Goal: Task Accomplishment & Management: Complete application form

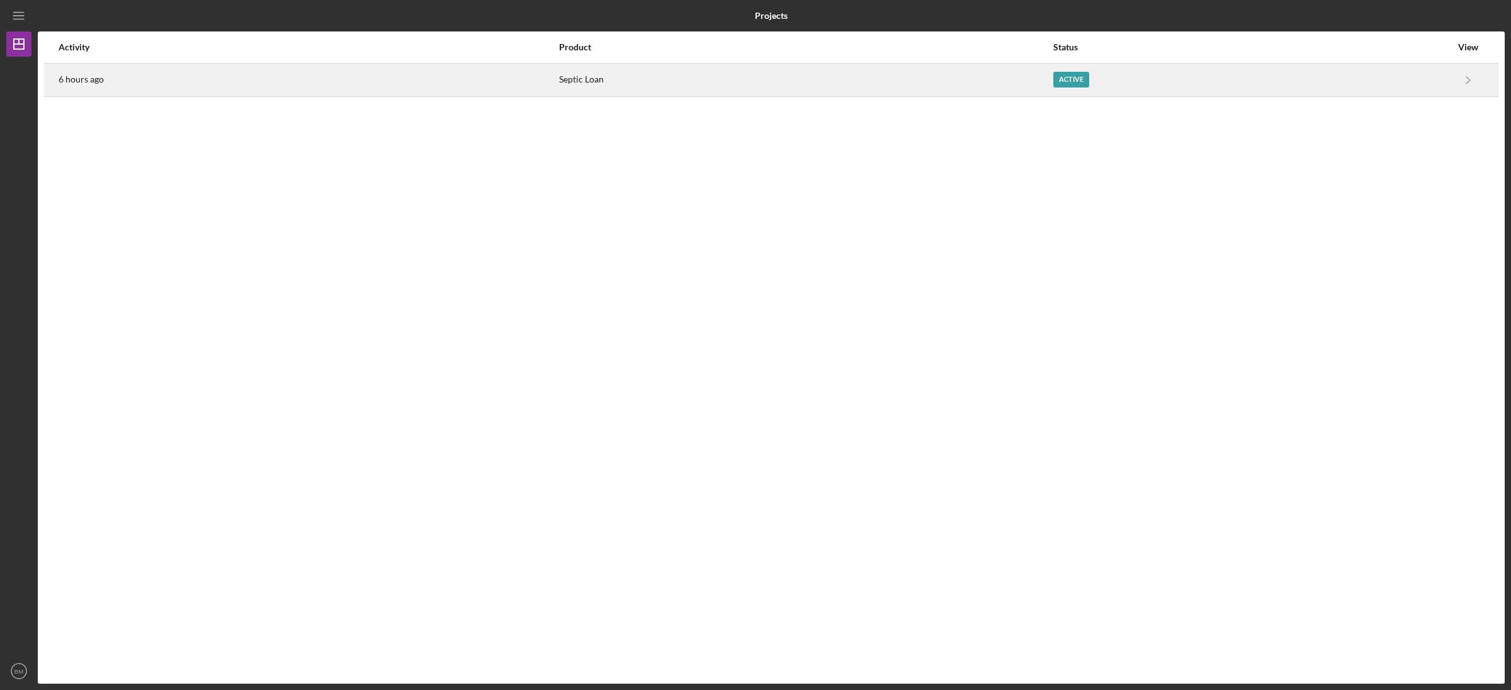
click at [1210, 64] on div "Active" at bounding box center [1253, 79] width 398 height 31
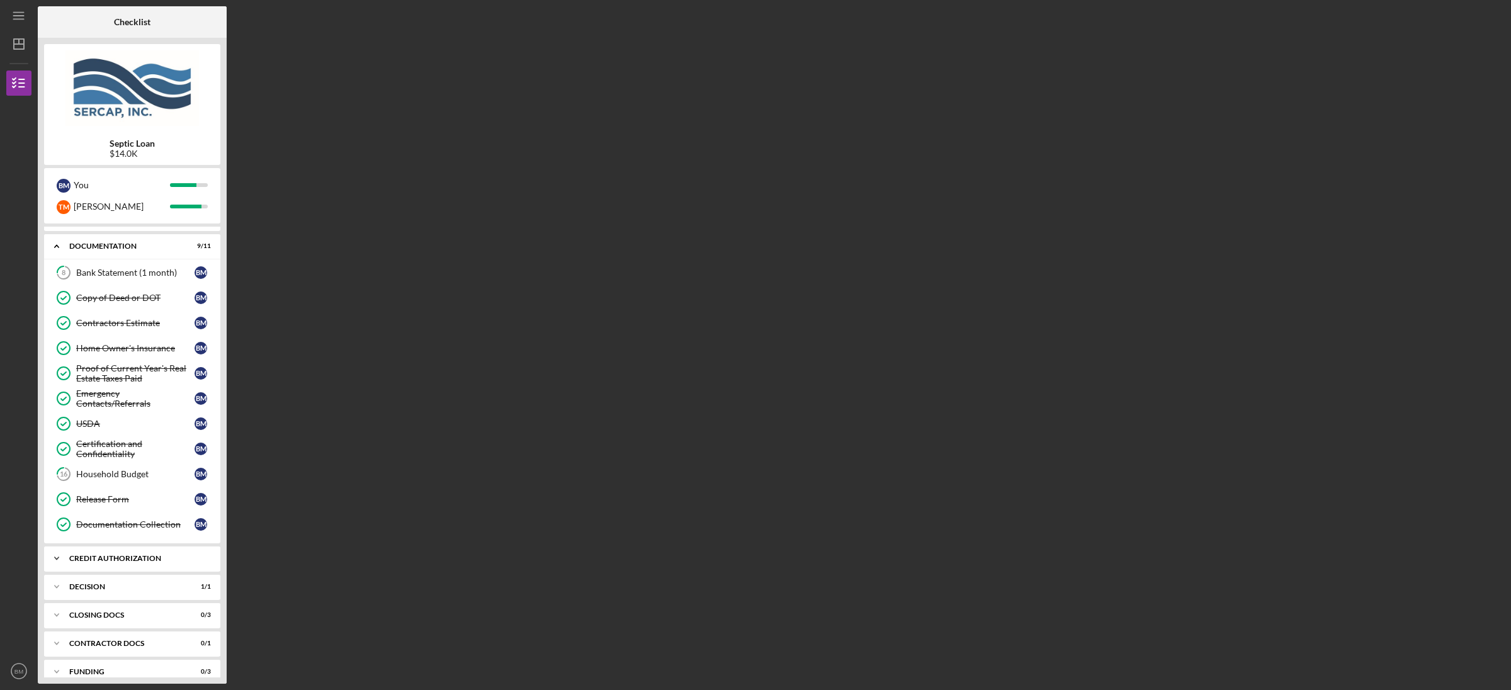
scroll to position [26, 0]
click at [136, 561] on div "Icon/Expander CREDIT AUTHORIZATION 3 / 3" at bounding box center [132, 553] width 176 height 25
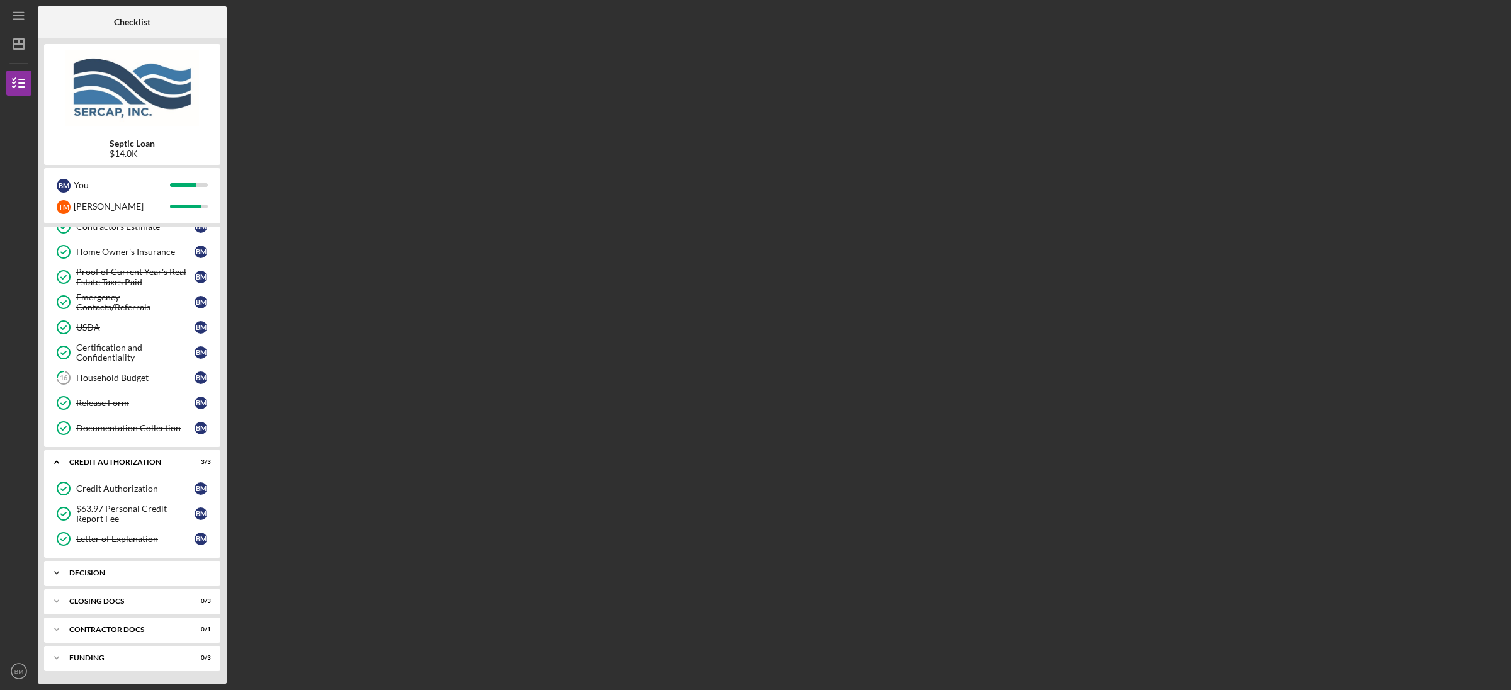
click at [135, 568] on div "Icon/Expander Decision 1 / 1" at bounding box center [132, 573] width 176 height 25
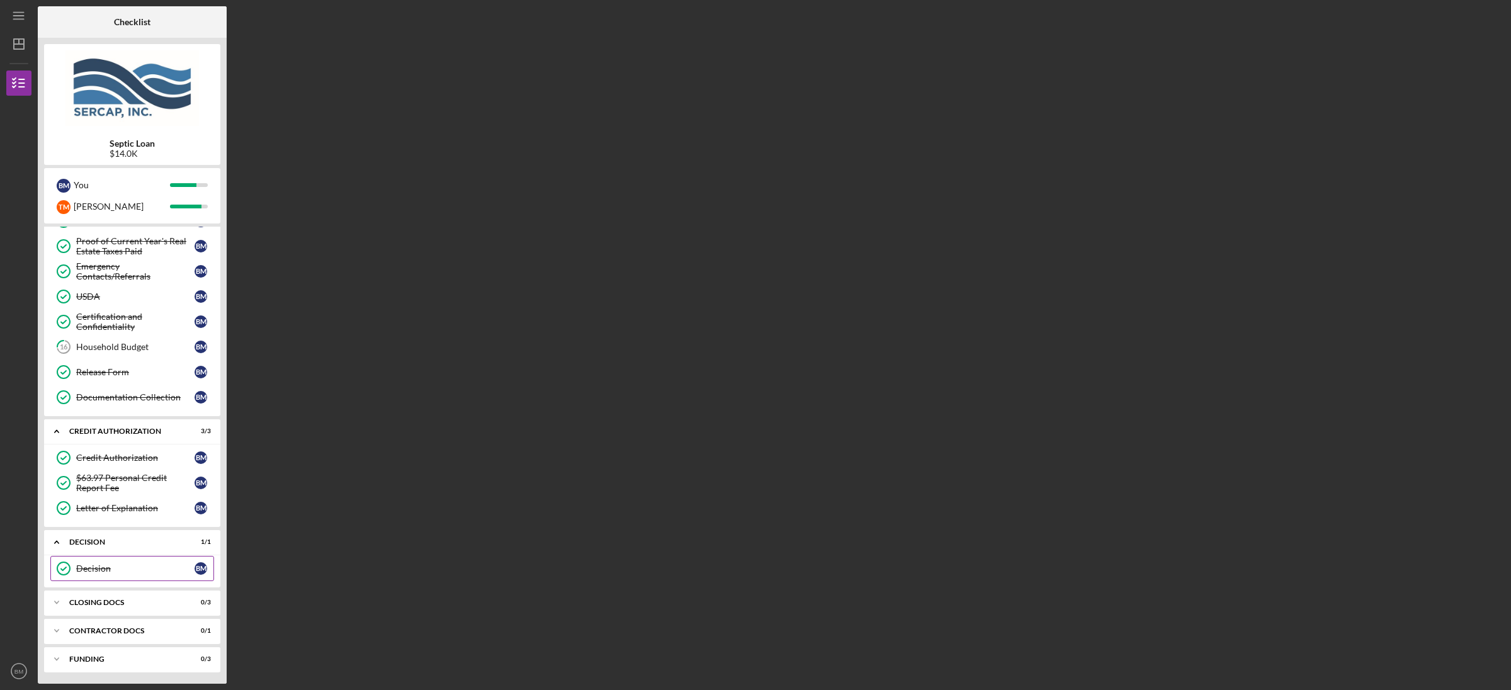
scroll to position [154, 0]
click at [135, 600] on div "CLOSING DOCS" at bounding box center [136, 602] width 135 height 8
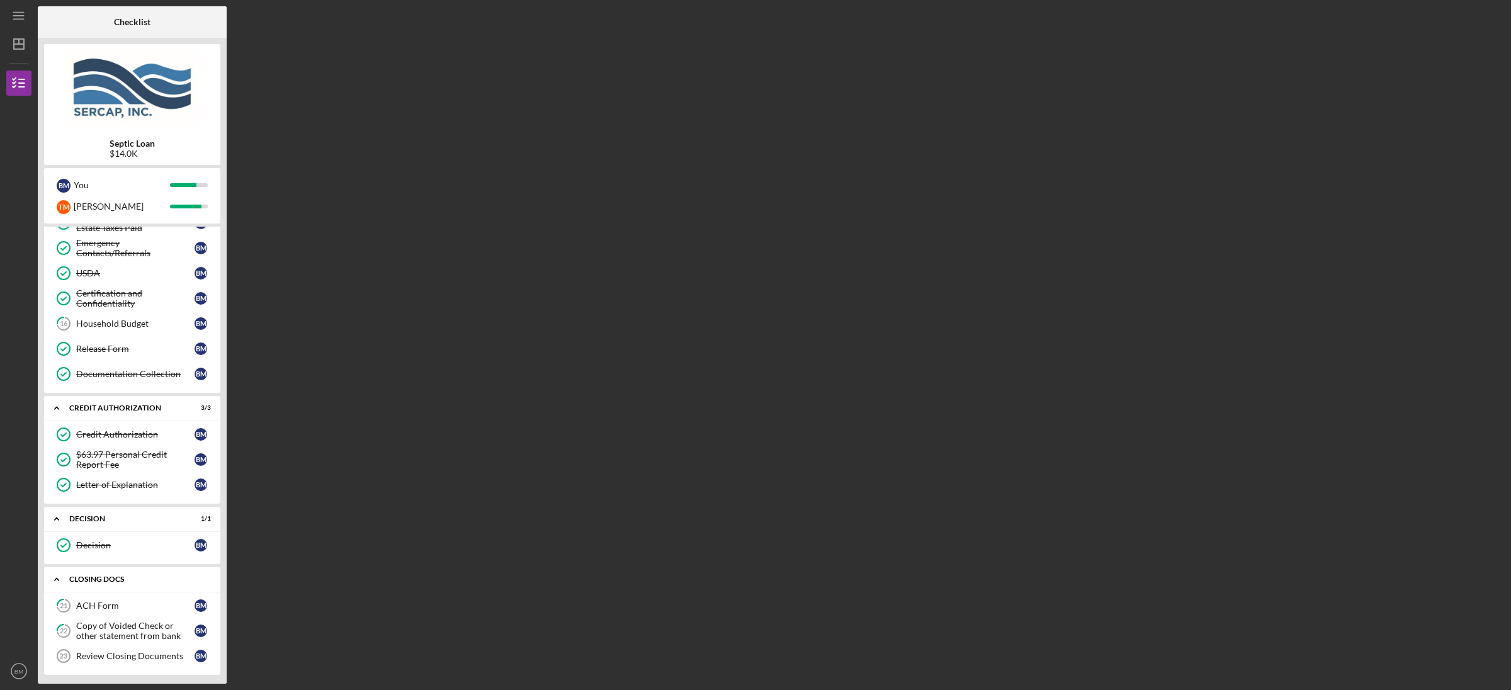
scroll to position [237, 0]
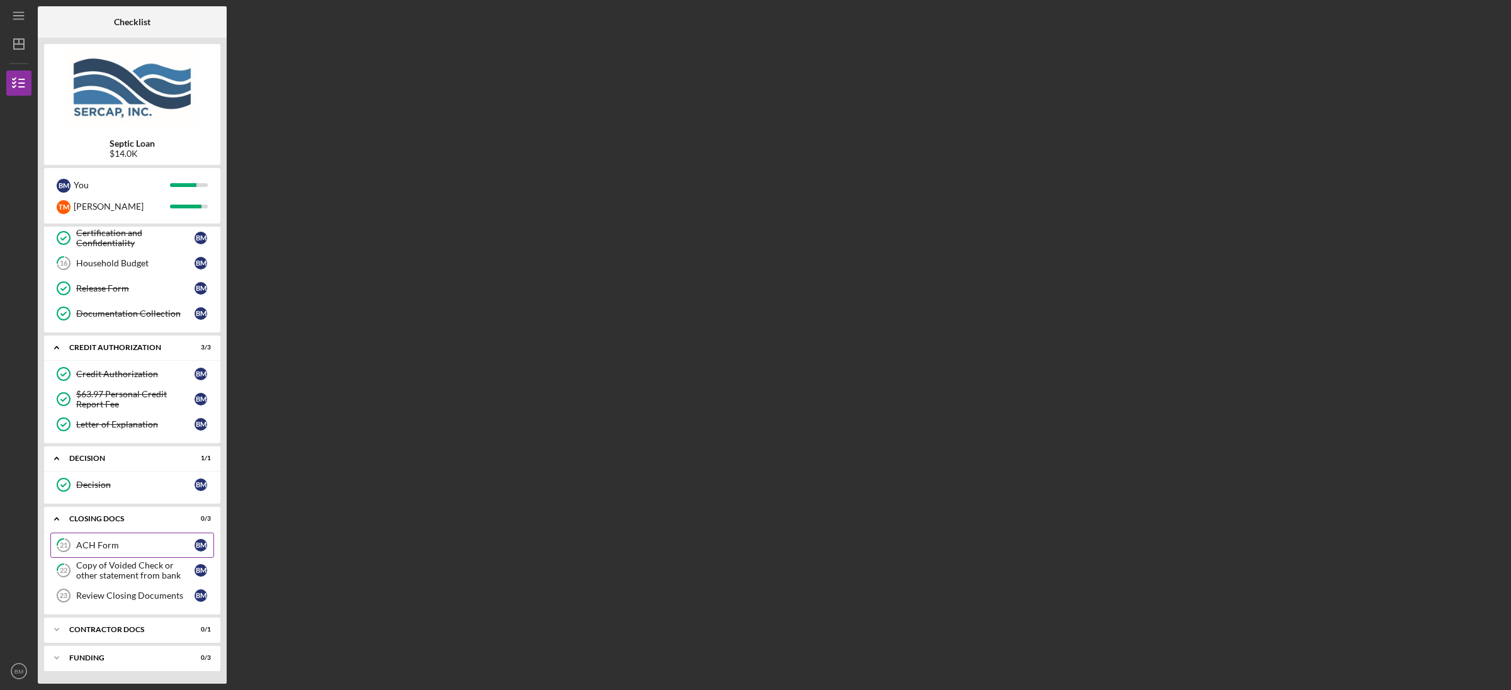
click at [136, 550] on link "21 ACH Form B M" at bounding box center [132, 545] width 164 height 25
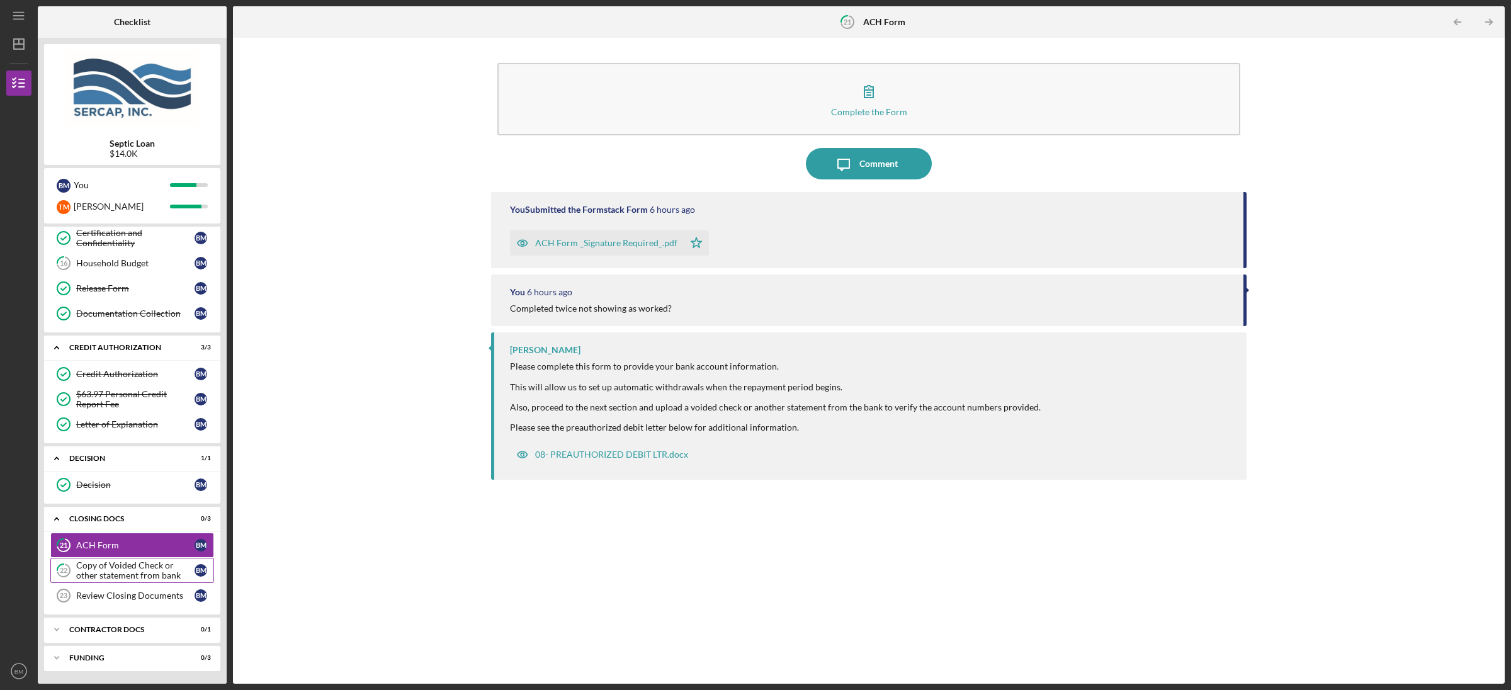
click at [132, 568] on div "Copy of Voided Check or other statement from bank" at bounding box center [135, 571] width 118 height 20
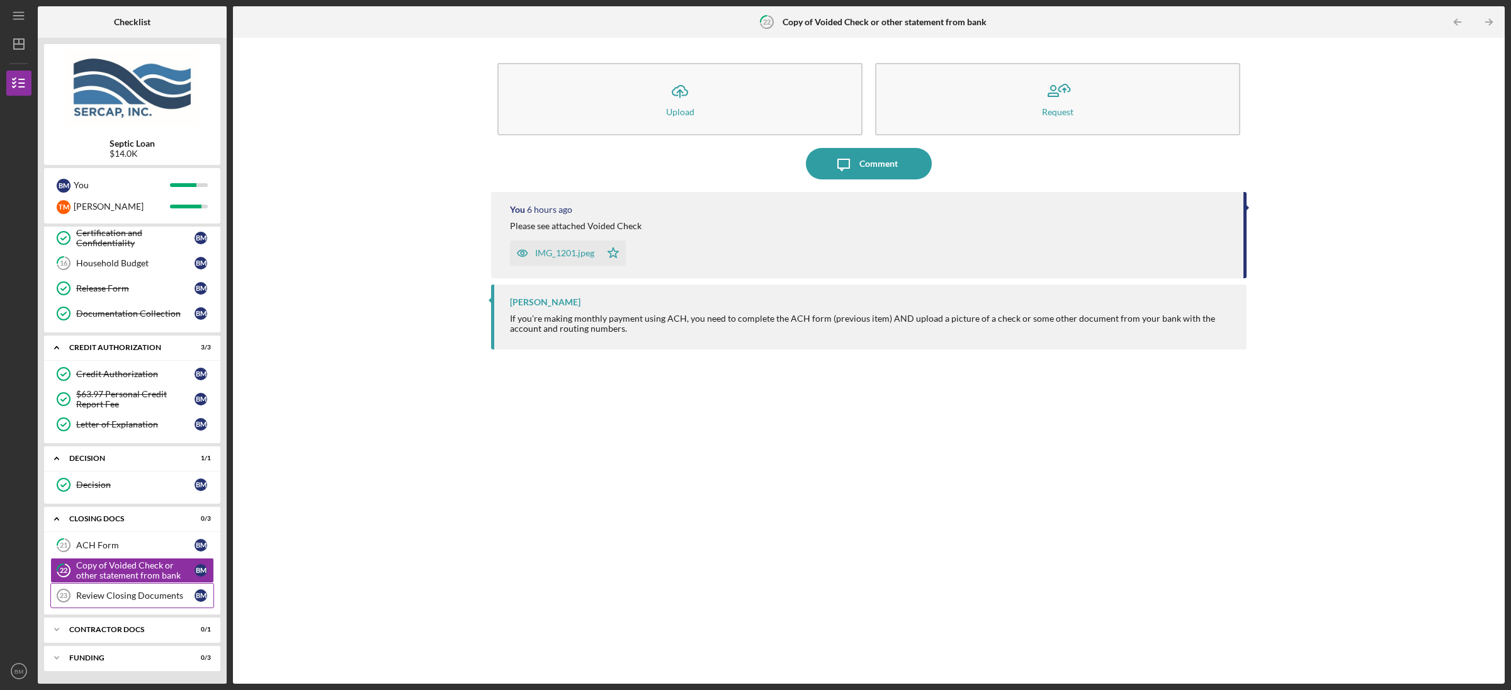
click at [127, 595] on div "Review Closing Documents" at bounding box center [135, 596] width 118 height 10
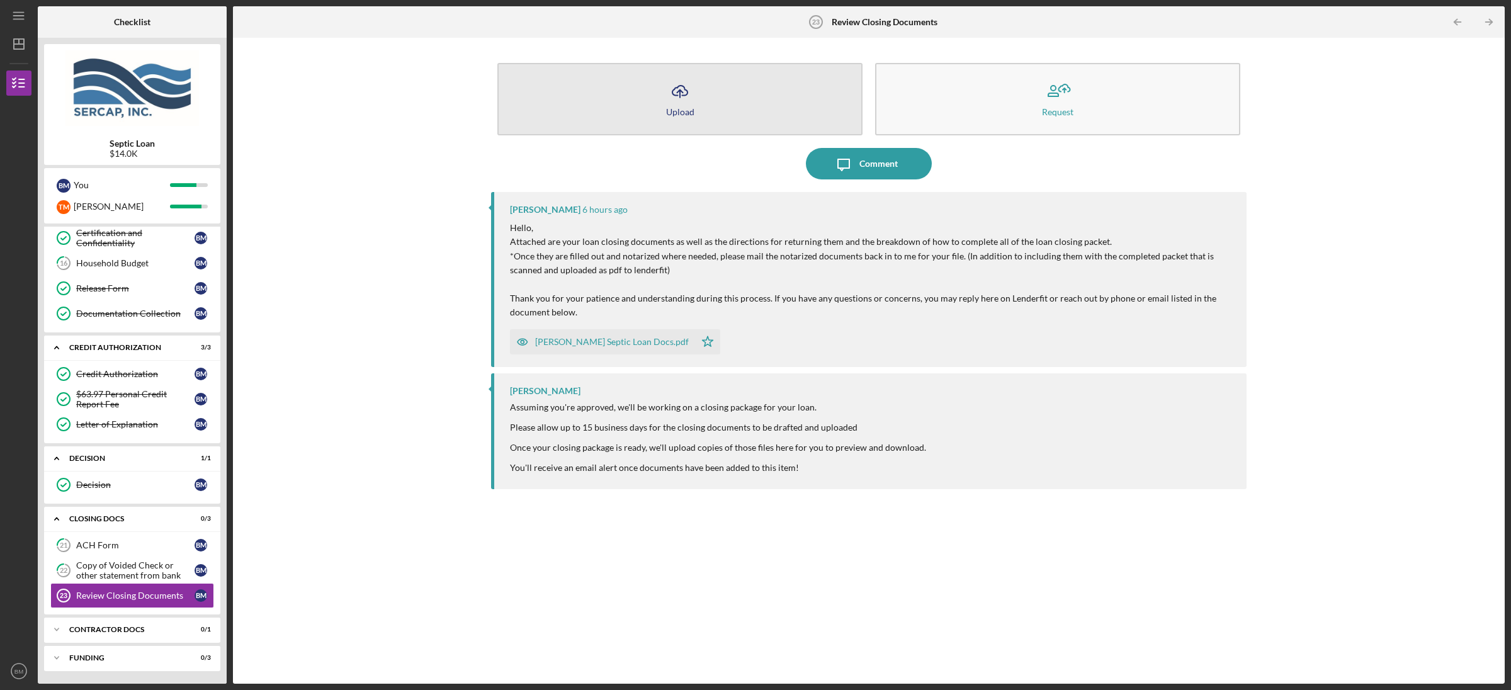
click at [716, 103] on button "Icon/Upload Upload" at bounding box center [680, 99] width 365 height 72
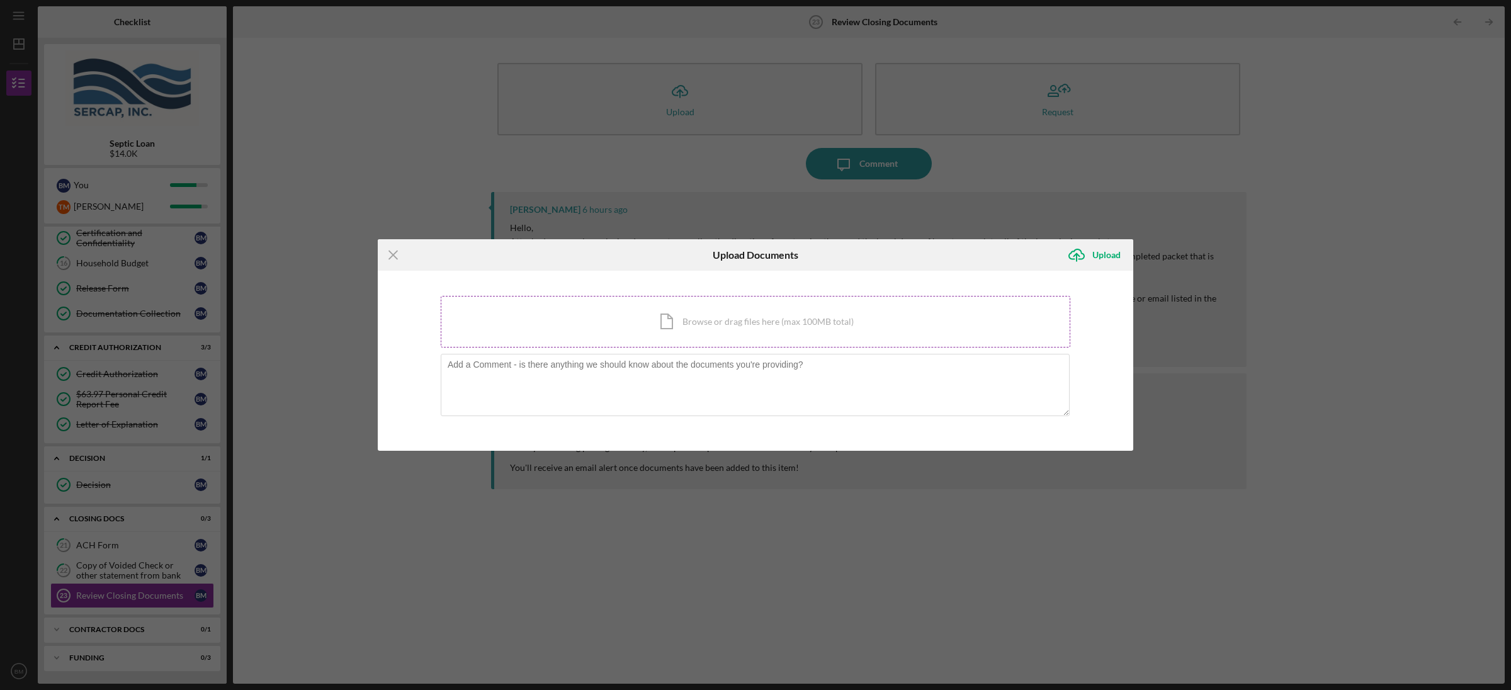
click at [740, 329] on div "Icon/Document Browse or drag files here (max 100MB total) Tap to choose files o…" at bounding box center [756, 322] width 630 height 52
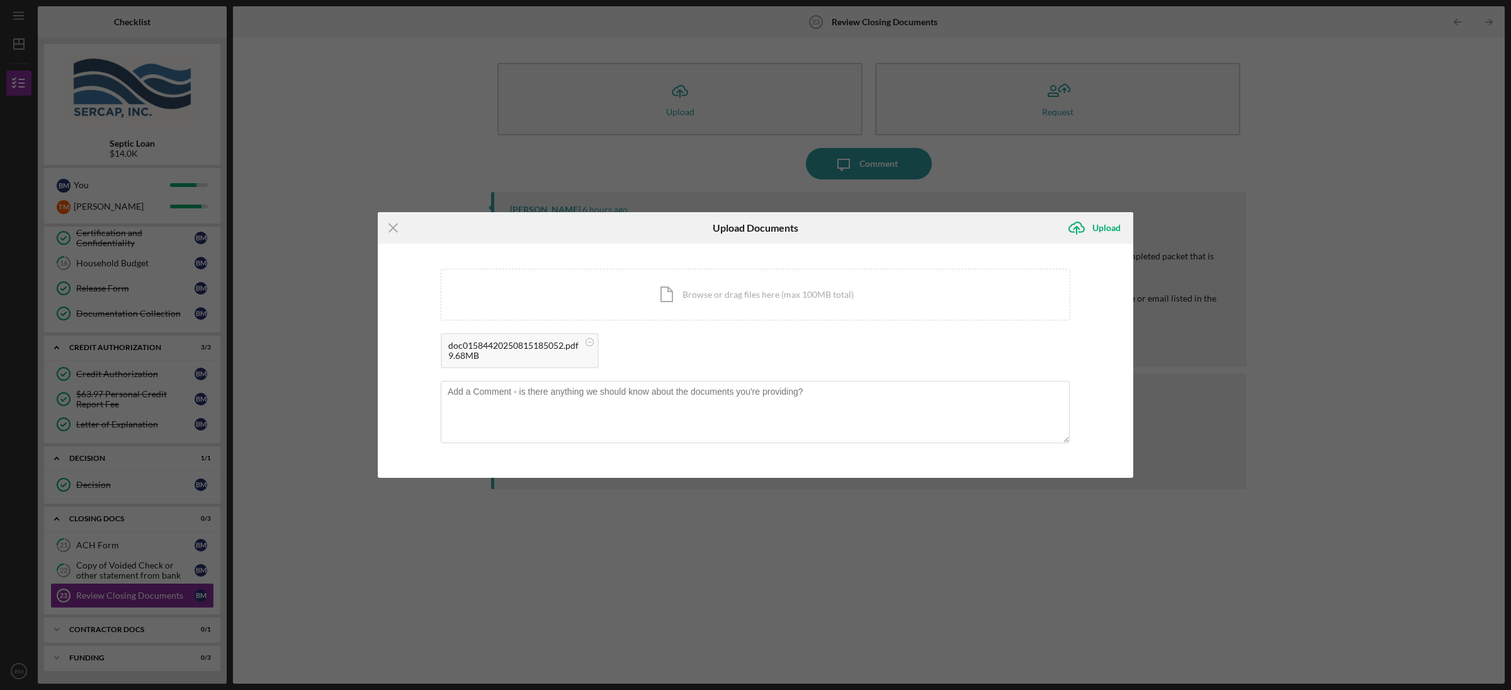
click at [531, 358] on div "9.68MB" at bounding box center [513, 356] width 130 height 10
click at [516, 354] on div "9.68MB" at bounding box center [513, 356] width 130 height 10
click at [1101, 233] on div "Upload" at bounding box center [1107, 227] width 28 height 25
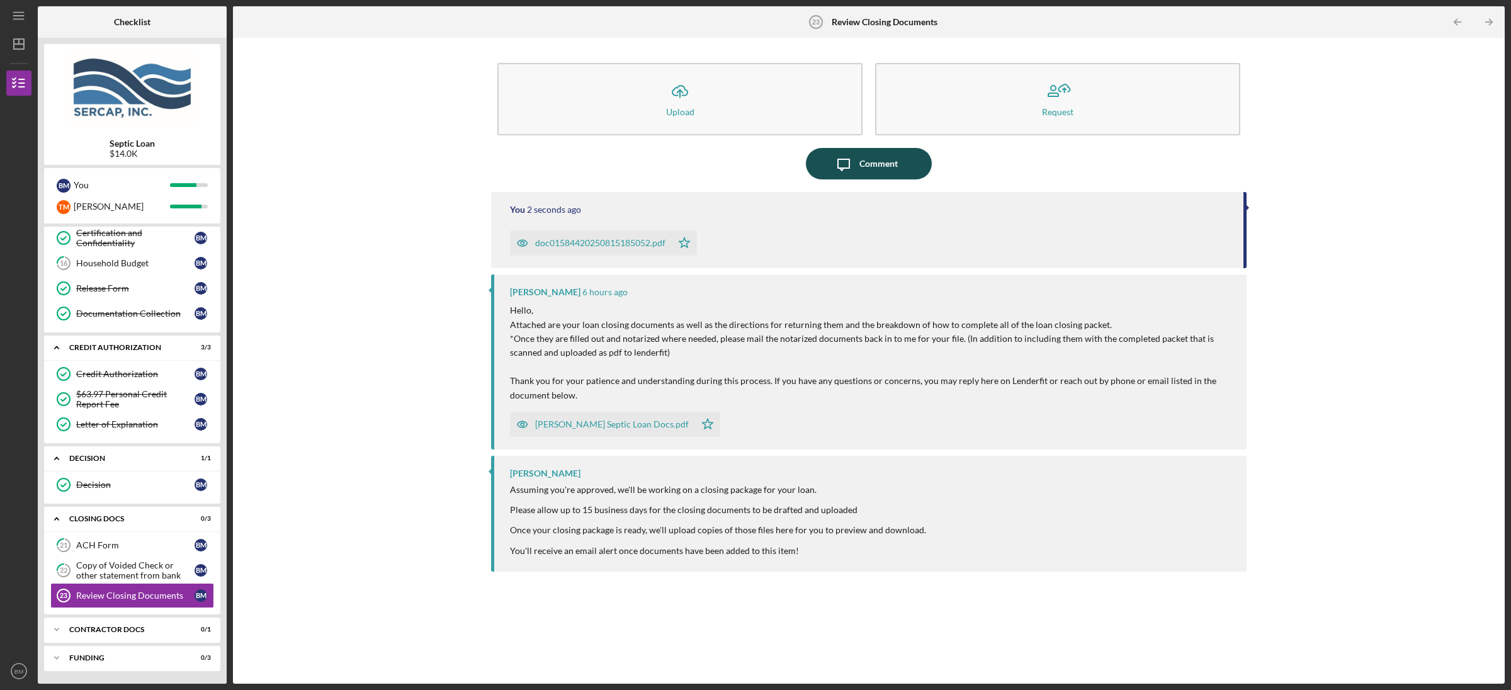
click at [879, 158] on div "Comment" at bounding box center [879, 163] width 38 height 31
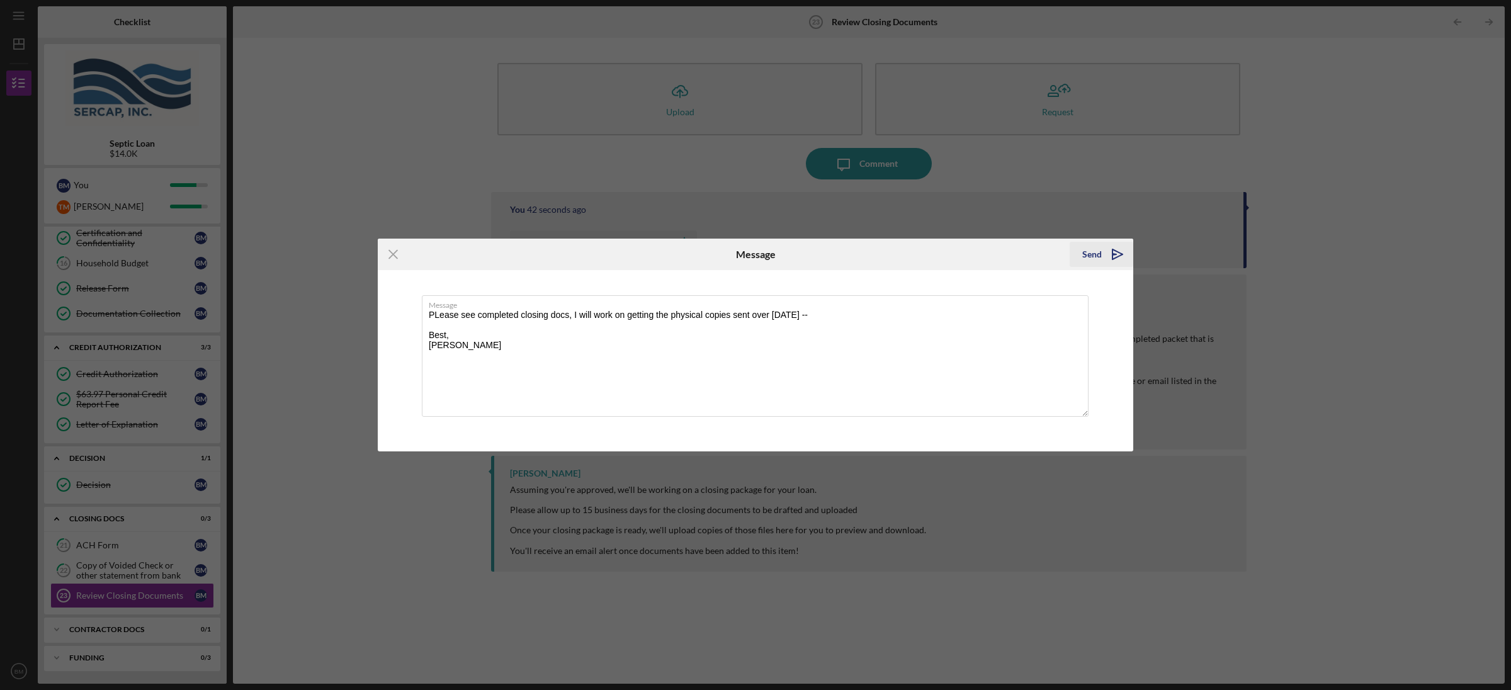
type textarea "PLease see completed closing docs, I will work on getting the physical copies s…"
click at [1111, 256] on icon "Icon/icon-invite-send" at bounding box center [1117, 254] width 31 height 31
